Goal: Task Accomplishment & Management: Manage account settings

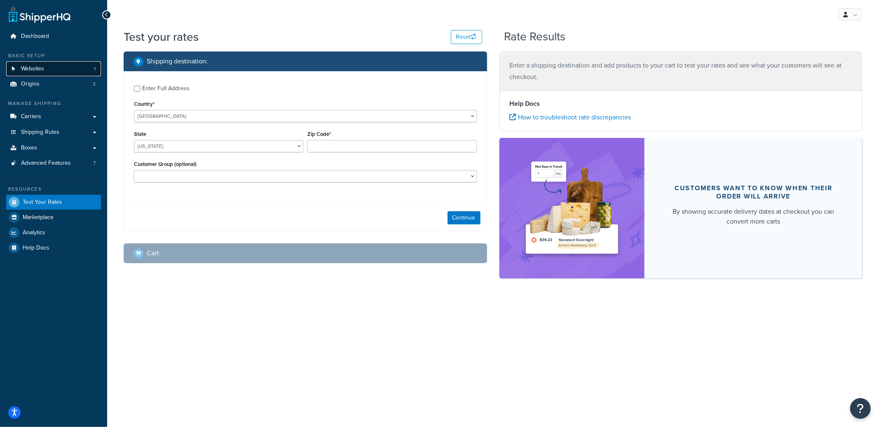
click at [66, 73] on link "Websites 1" at bounding box center [53, 68] width 95 height 15
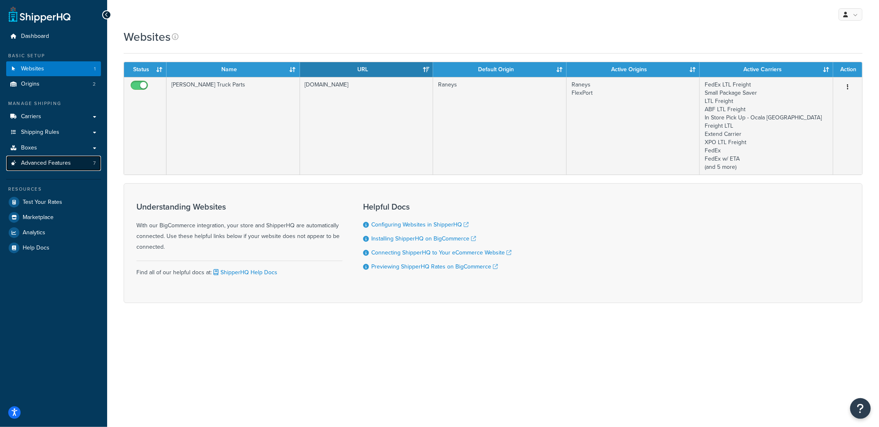
click at [70, 157] on link "Advanced Features 7" at bounding box center [53, 163] width 95 height 15
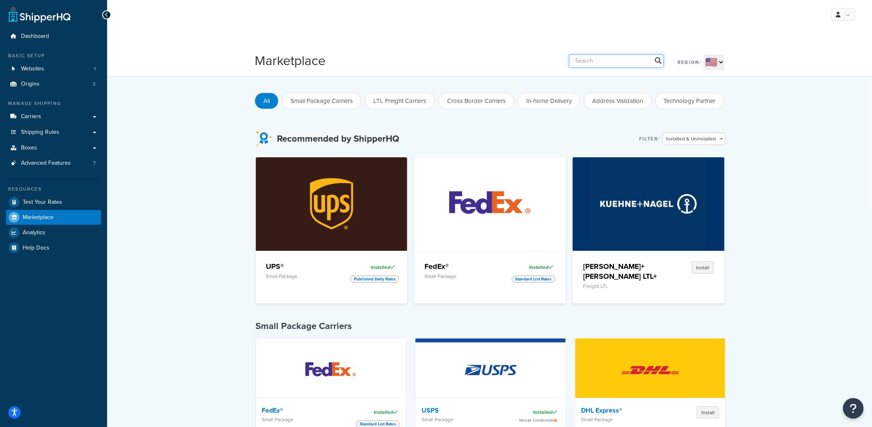
click at [612, 66] on input "text" at bounding box center [616, 60] width 95 height 13
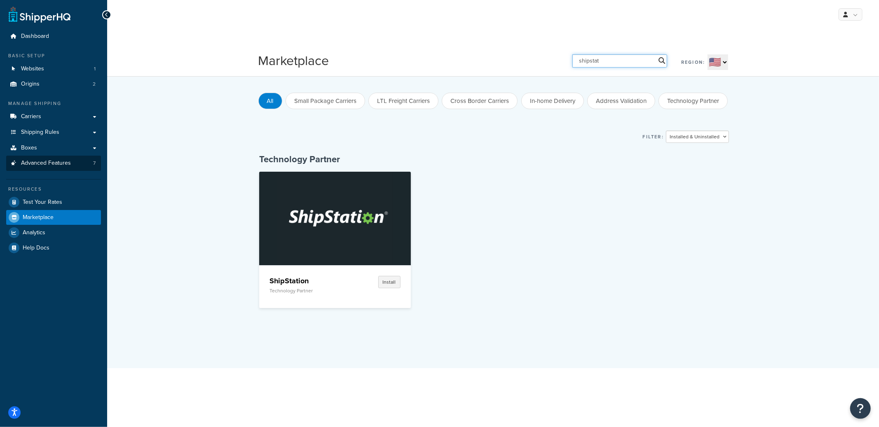
type input "shipstat"
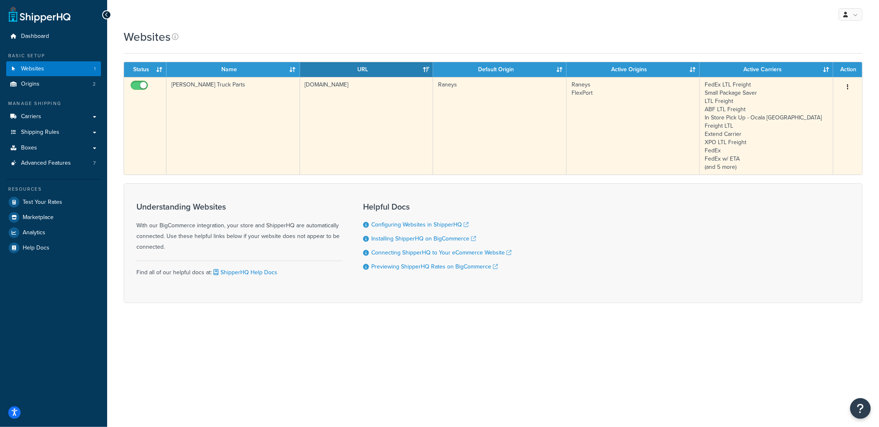
click at [189, 145] on td "[PERSON_NAME] Truck Parts" at bounding box center [234, 126] width 134 height 98
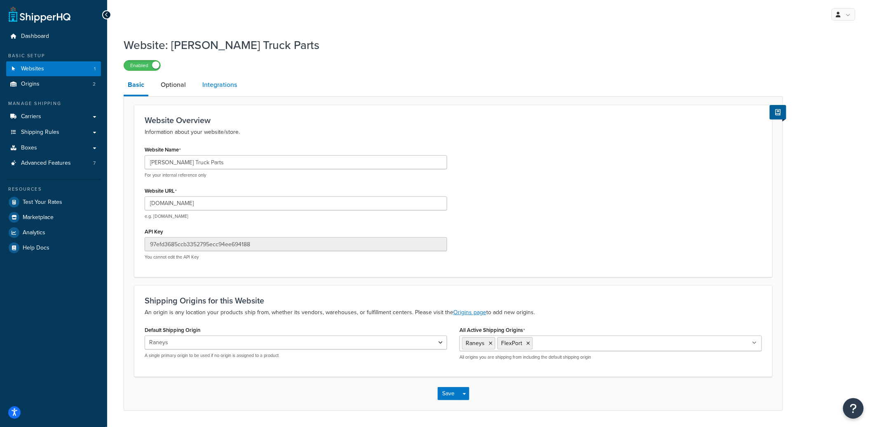
click at [237, 88] on link "Integrations" at bounding box center [219, 85] width 43 height 20
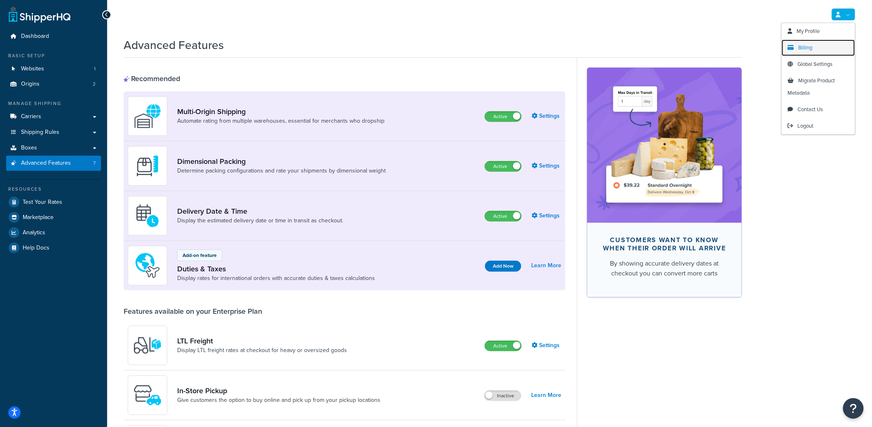
click at [812, 48] on span "Billing" at bounding box center [806, 48] width 14 height 8
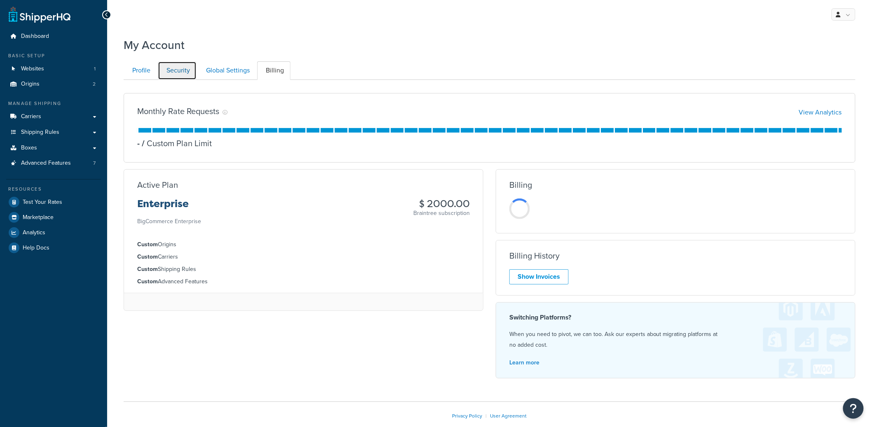
click at [164, 67] on link "Security" at bounding box center [177, 70] width 39 height 19
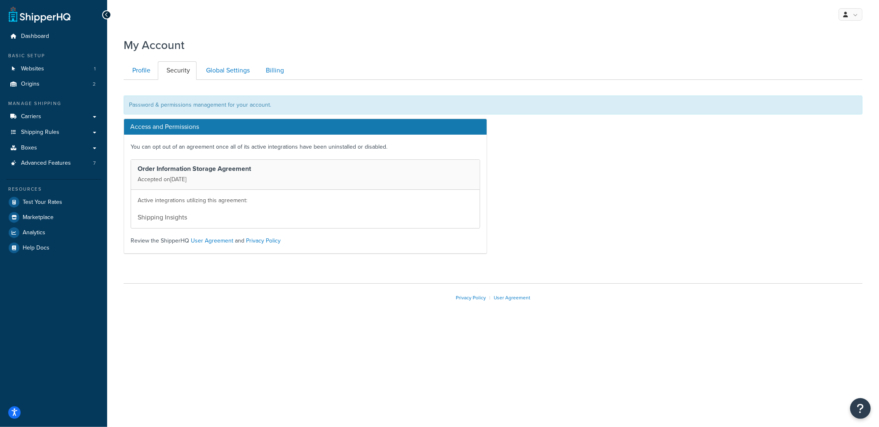
click at [344, 210] on li "Shipping Insights" at bounding box center [306, 216] width 336 height 15
click at [227, 67] on link "Global Settings" at bounding box center [226, 70] width 59 height 19
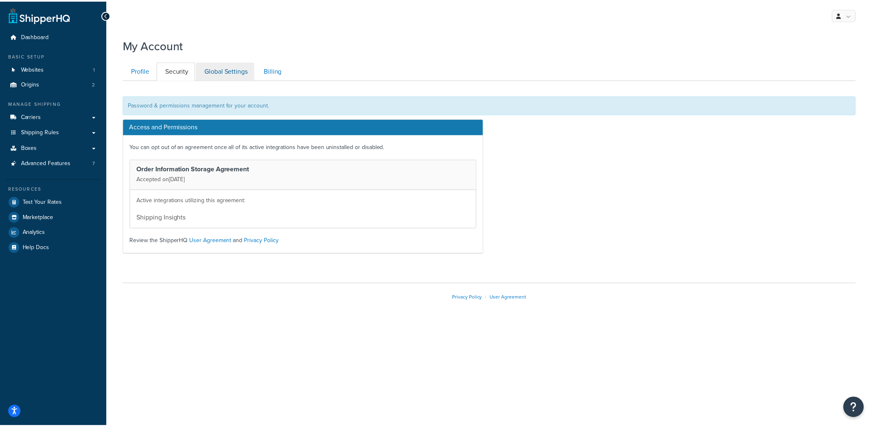
scroll to position [80, 0]
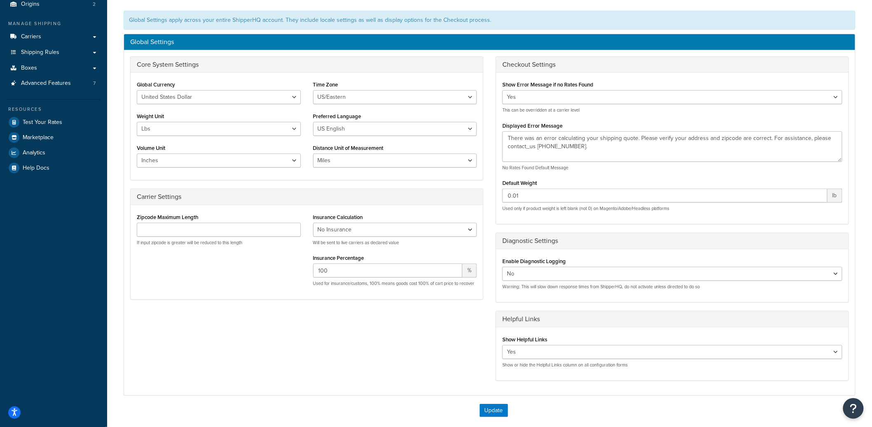
click at [522, 282] on div "Yes No Warning: This will slow down response times from ShipperHQ, do not activ…" at bounding box center [672, 278] width 340 height 23
click at [522, 277] on select "Yes No" at bounding box center [672, 274] width 340 height 14
select select "true"
click at [502, 267] on select "Yes No" at bounding box center [672, 274] width 340 height 14
click at [495, 411] on button "Update" at bounding box center [494, 410] width 28 height 13
